Goal: Check status: Check status

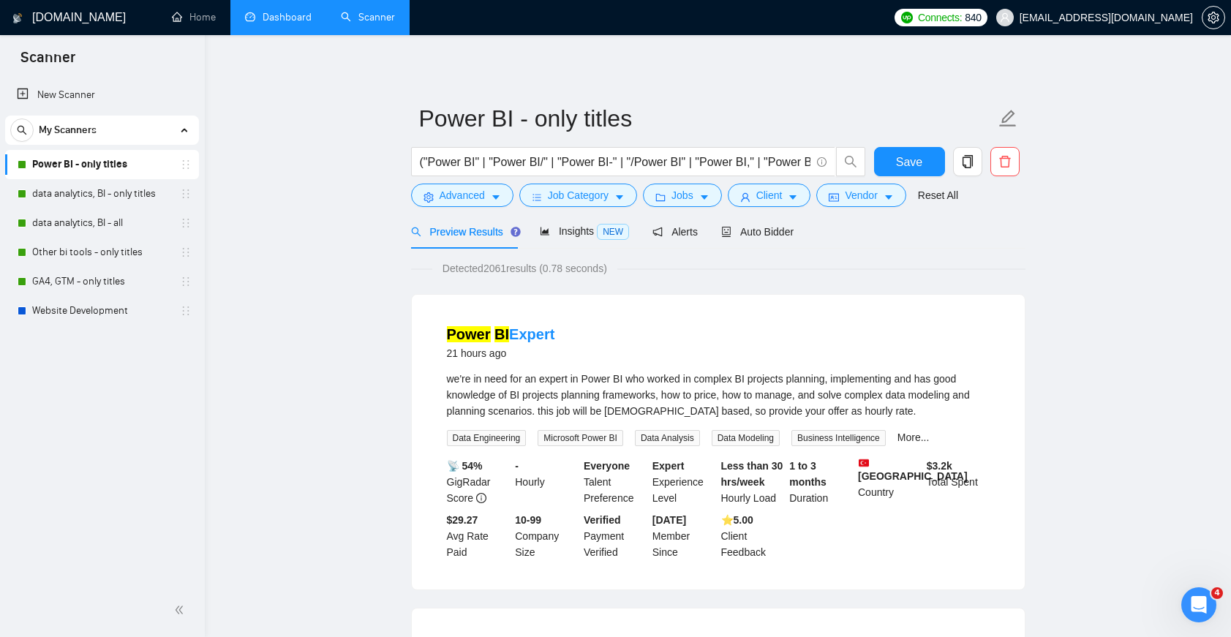
click at [296, 16] on link "Dashboard" at bounding box center [278, 17] width 67 height 12
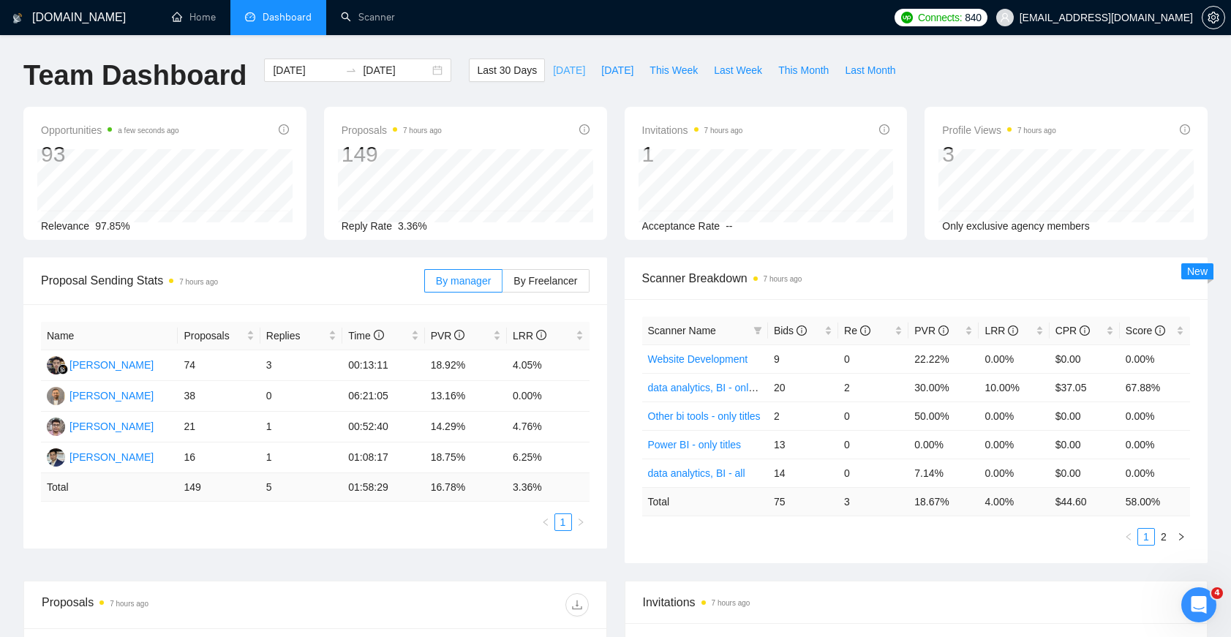
click at [553, 62] on span "[DATE]" at bounding box center [569, 70] width 32 height 16
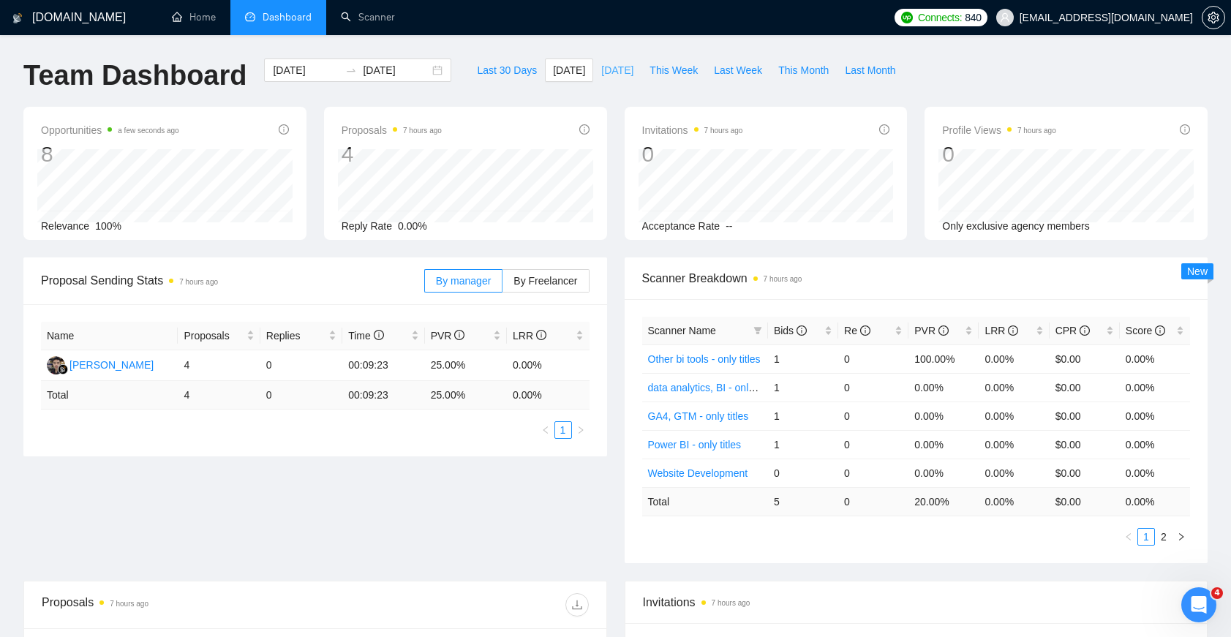
click at [608, 60] on button "[DATE]" at bounding box center [617, 70] width 48 height 23
type input "[DATE]"
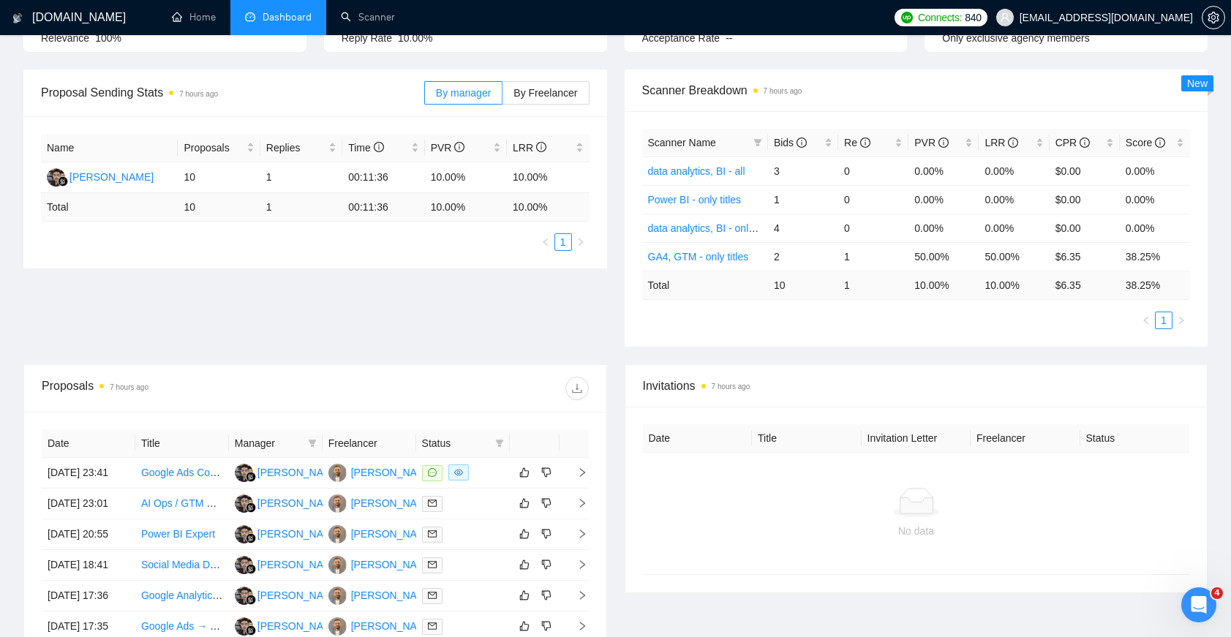
scroll to position [7, 0]
